Goal: Task Accomplishment & Management: Manage account settings

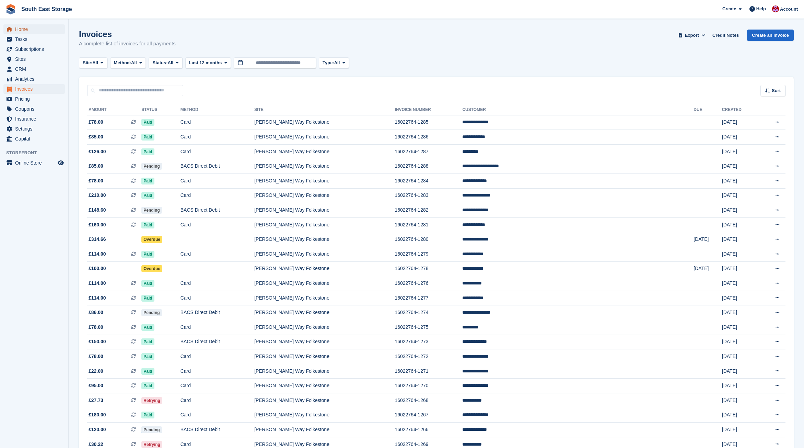
click at [23, 31] on span "Home" at bounding box center [35, 29] width 41 height 10
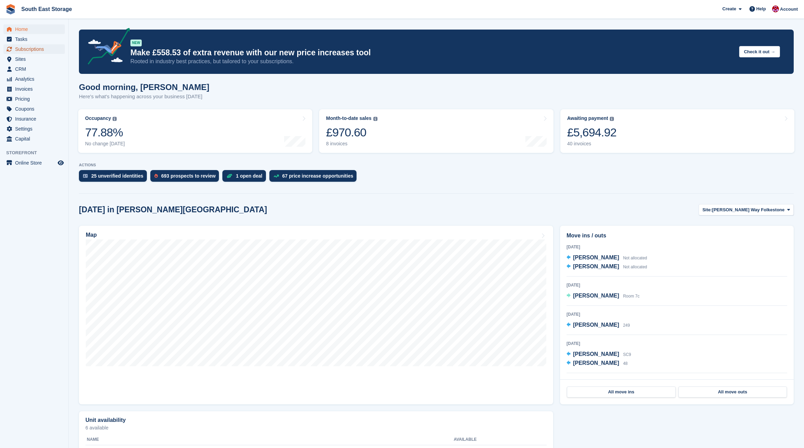
click at [37, 48] on span "Subscriptions" at bounding box center [35, 49] width 41 height 10
